Goal: Task Accomplishment & Management: Complete application form

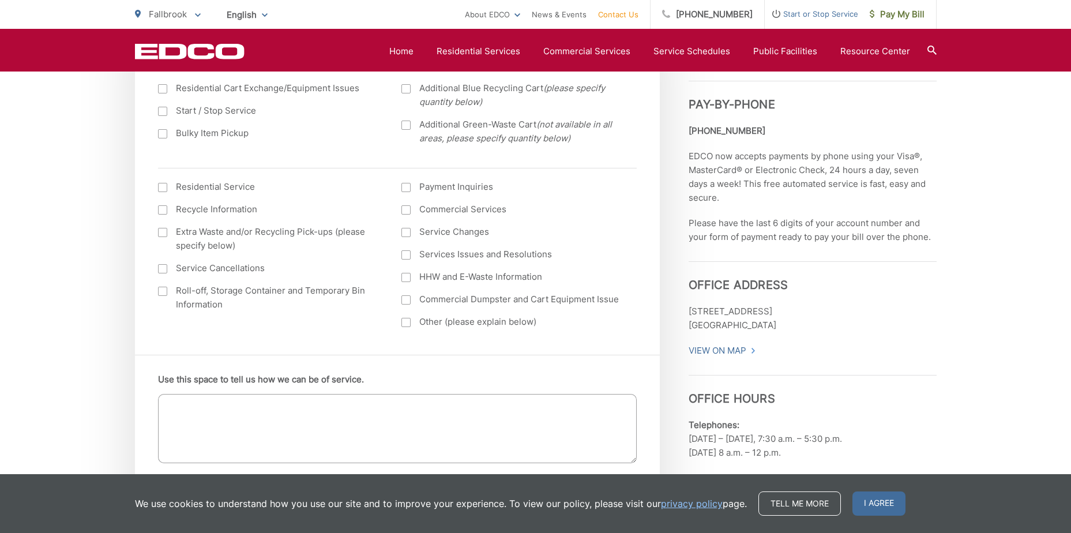
scroll to position [404, 0]
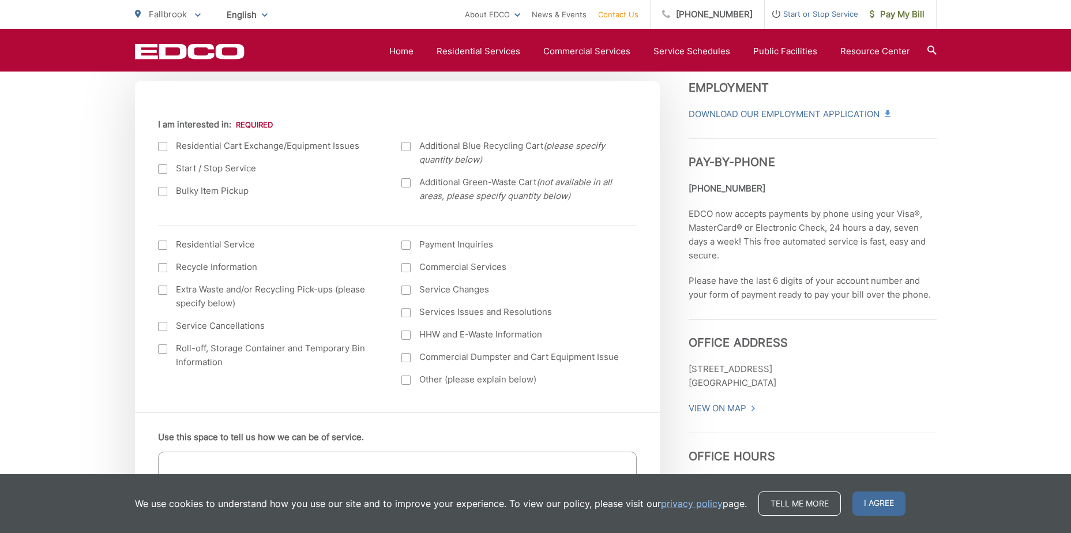
click at [161, 145] on div at bounding box center [162, 146] width 9 height 9
click at [0, 0] on input "I am interested in:" at bounding box center [0, 0] width 0 height 0
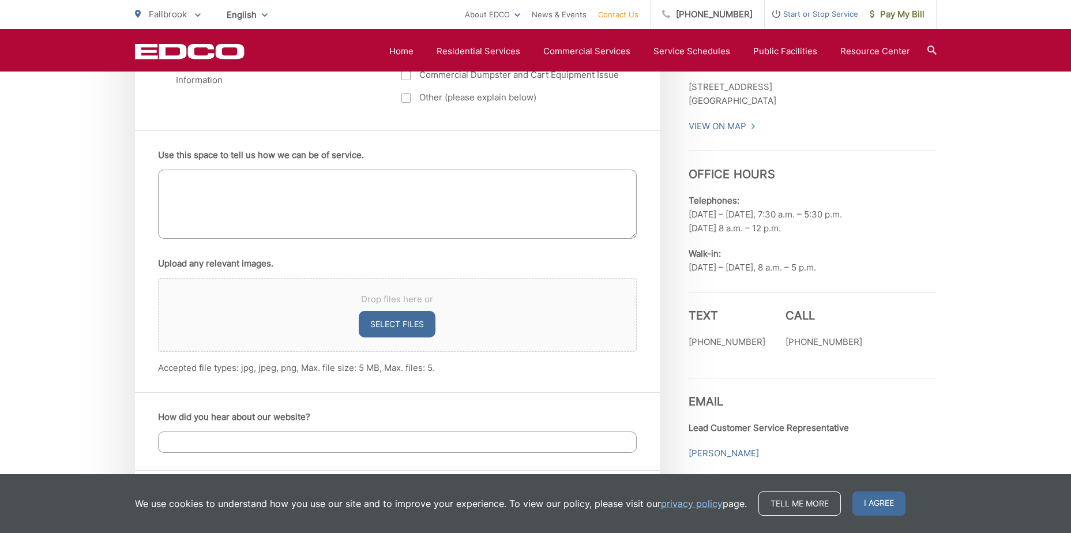
scroll to position [692, 0]
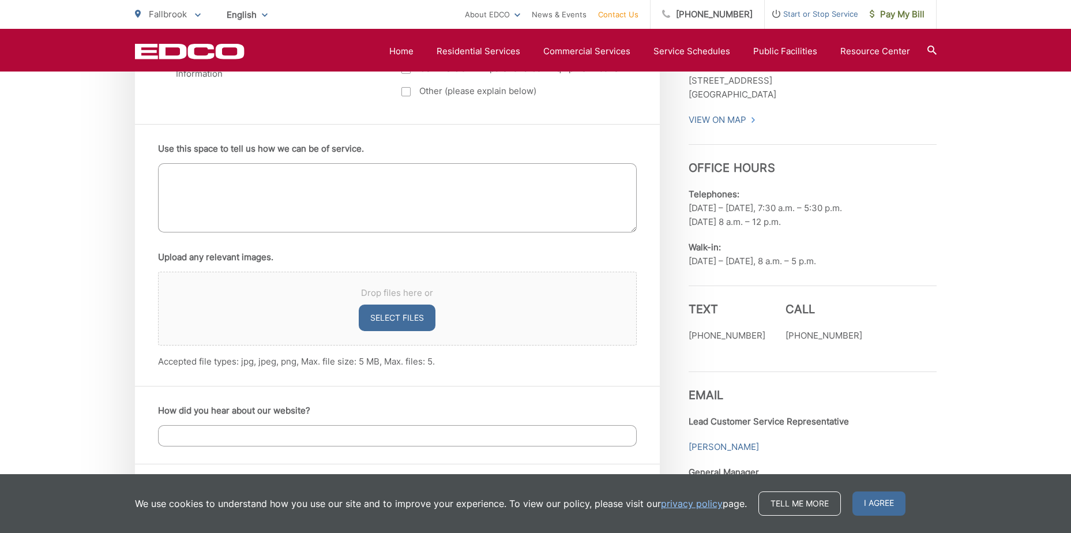
click at [186, 172] on textarea "Use this space to tell us how we can be of service." at bounding box center [397, 197] width 478 height 69
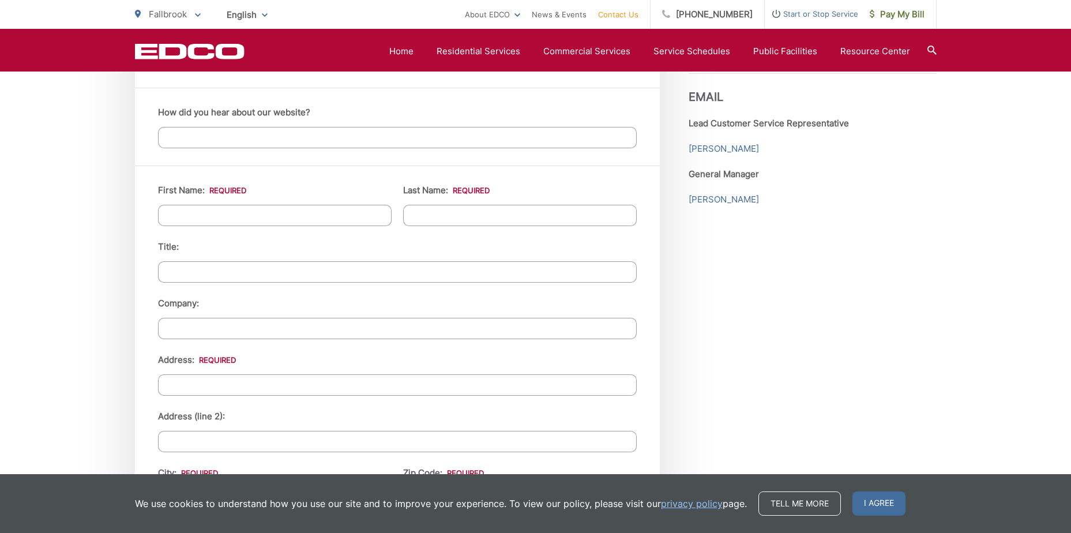
scroll to position [1038, 0]
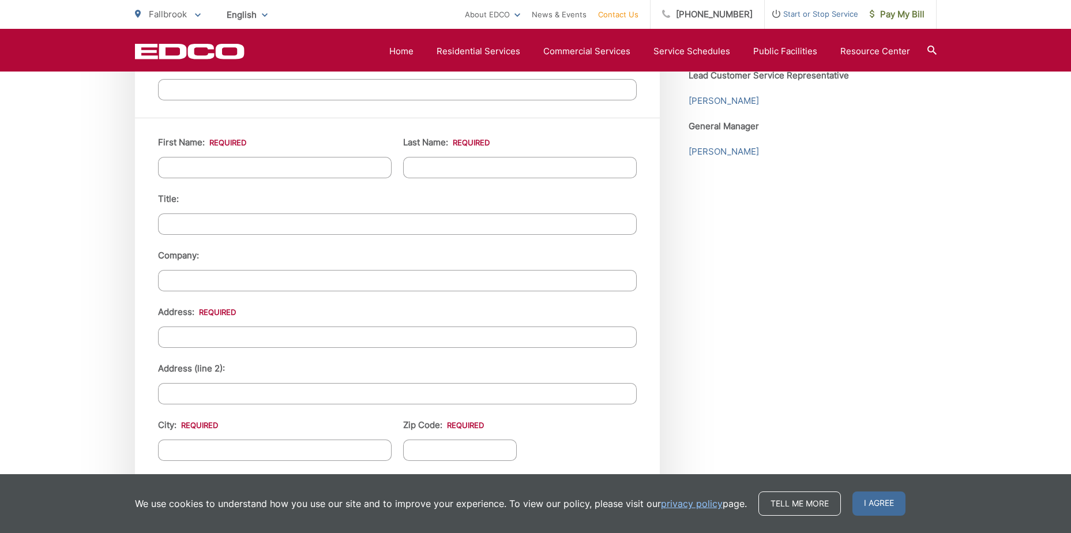
type textarea "HOW CAN I EXCHANGE MY DIRTY RECYCLE CART FOR A NEW ONE"
click at [358, 165] on input "First Name: *" at bounding box center [274, 167] width 233 height 21
type input "[PERSON_NAME]"
type input "311 [PERSON_NAME][GEOGRAPHIC_DATA]"
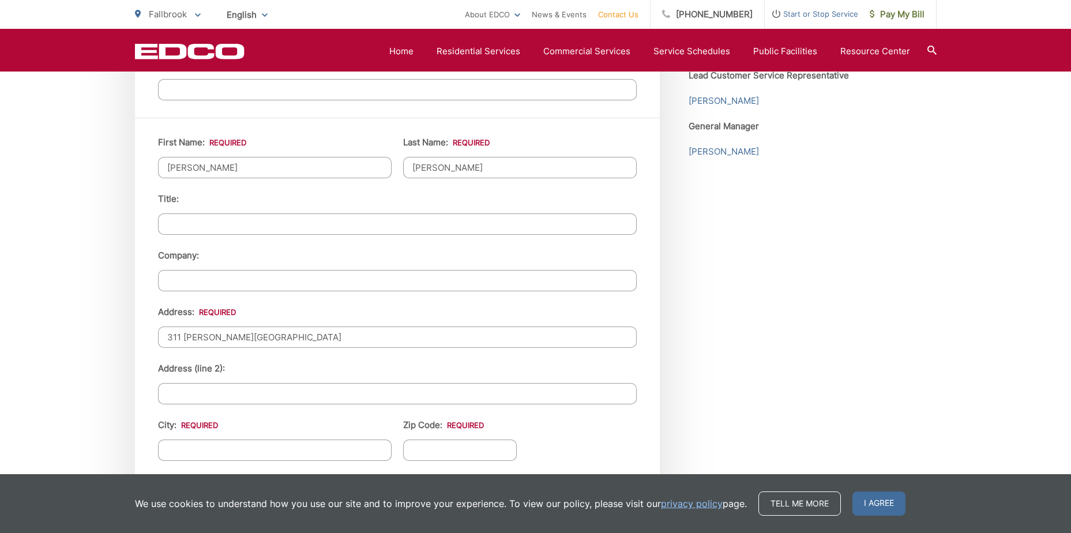
type input "[GEOGRAPHIC_DATA]"
type input "92075"
type input "6193062378"
type input "[EMAIL_ADDRESS][DOMAIN_NAME]"
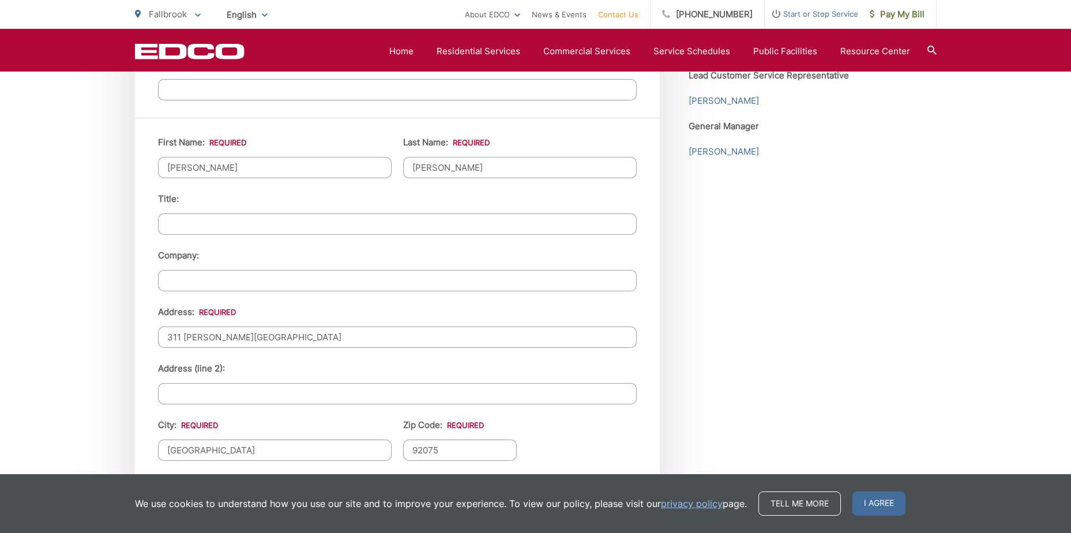
type input "[PHONE_NUMBER]"
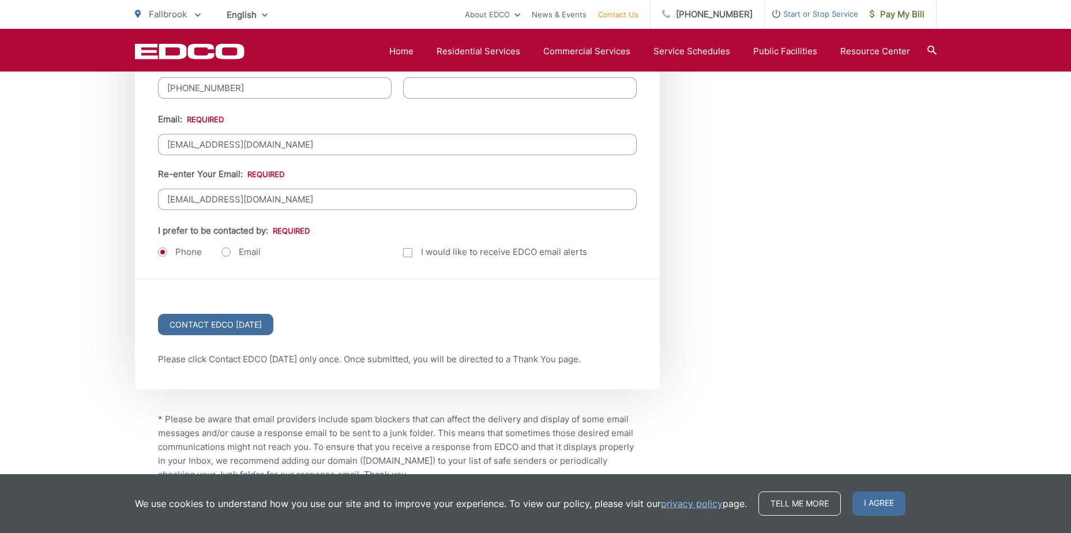
scroll to position [1499, 0]
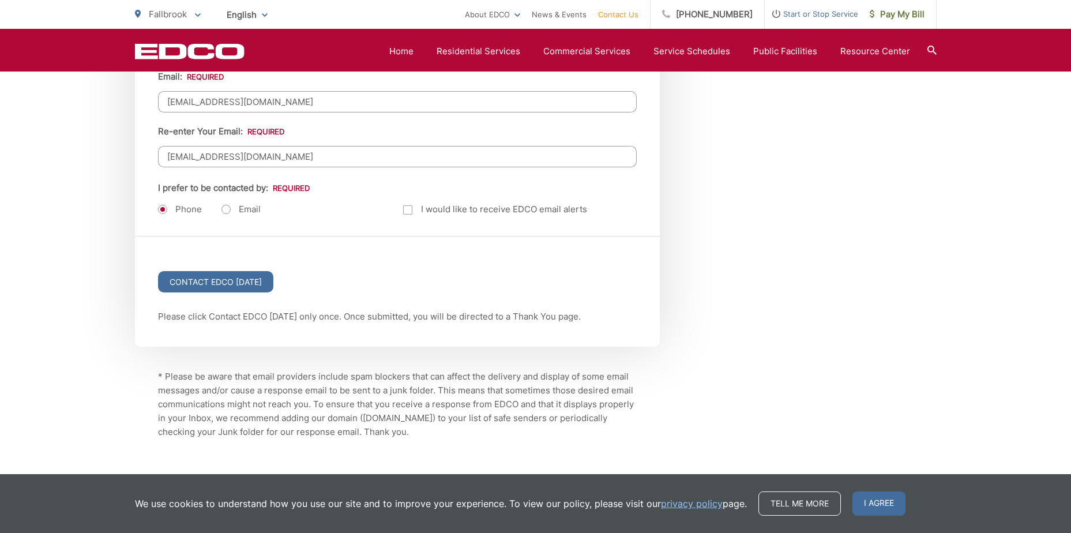
click at [225, 206] on label "Email" at bounding box center [240, 209] width 39 height 12
radio input "true"
click at [209, 278] on input "Contact EDCO [DATE]" at bounding box center [215, 281] width 115 height 21
